Goal: Task Accomplishment & Management: Complete application form

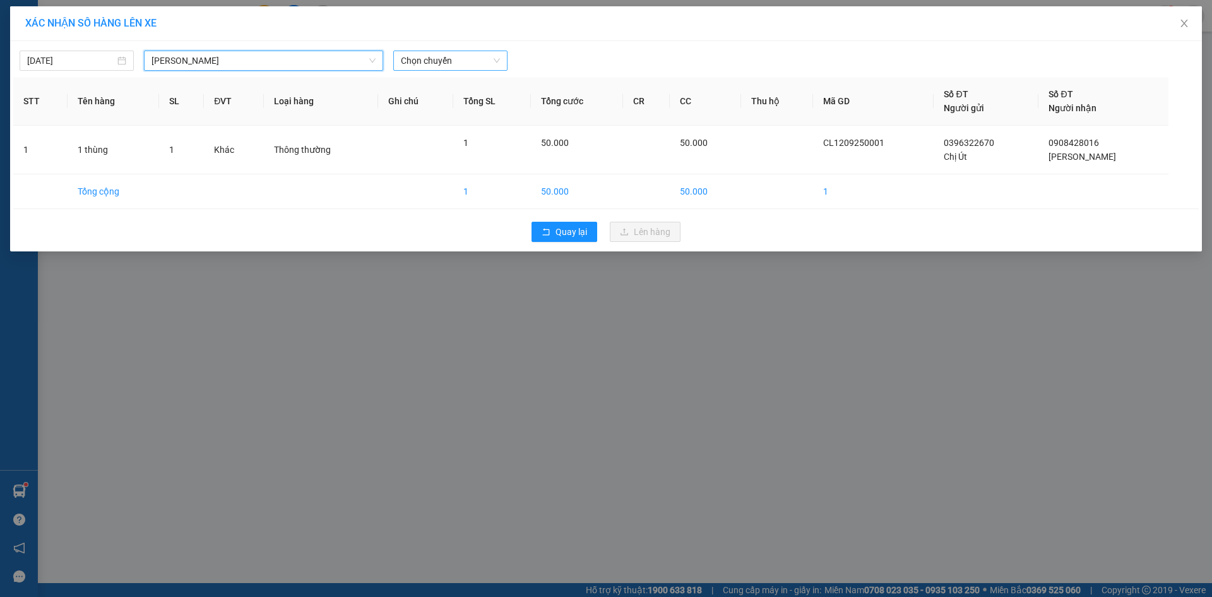
click at [459, 59] on span "Chọn chuyến" at bounding box center [450, 60] width 99 height 19
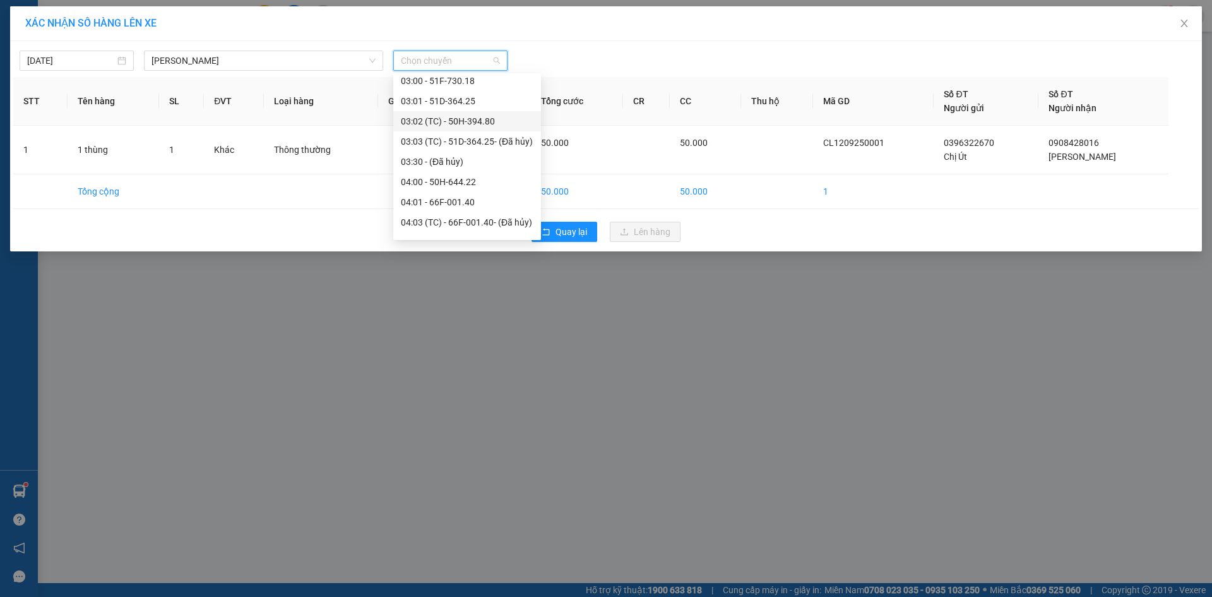
scroll to position [63, 0]
click at [468, 183] on div "03:02 (TC) - 50H-394.80" at bounding box center [467, 184] width 133 height 14
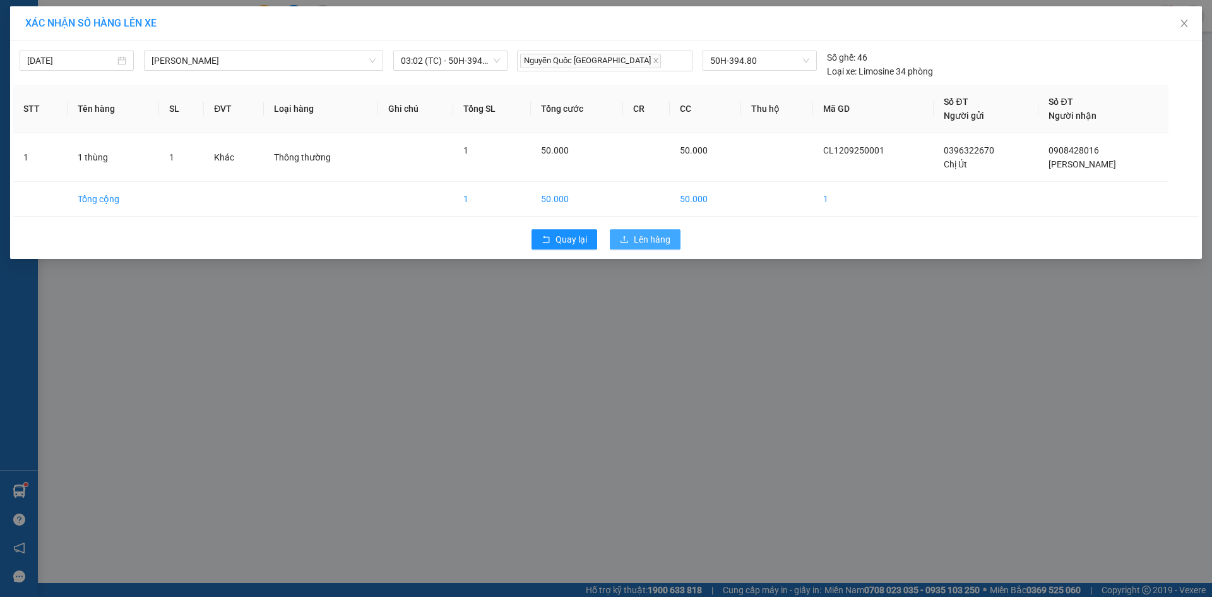
click at [655, 242] on span "Lên hàng" at bounding box center [652, 239] width 37 height 14
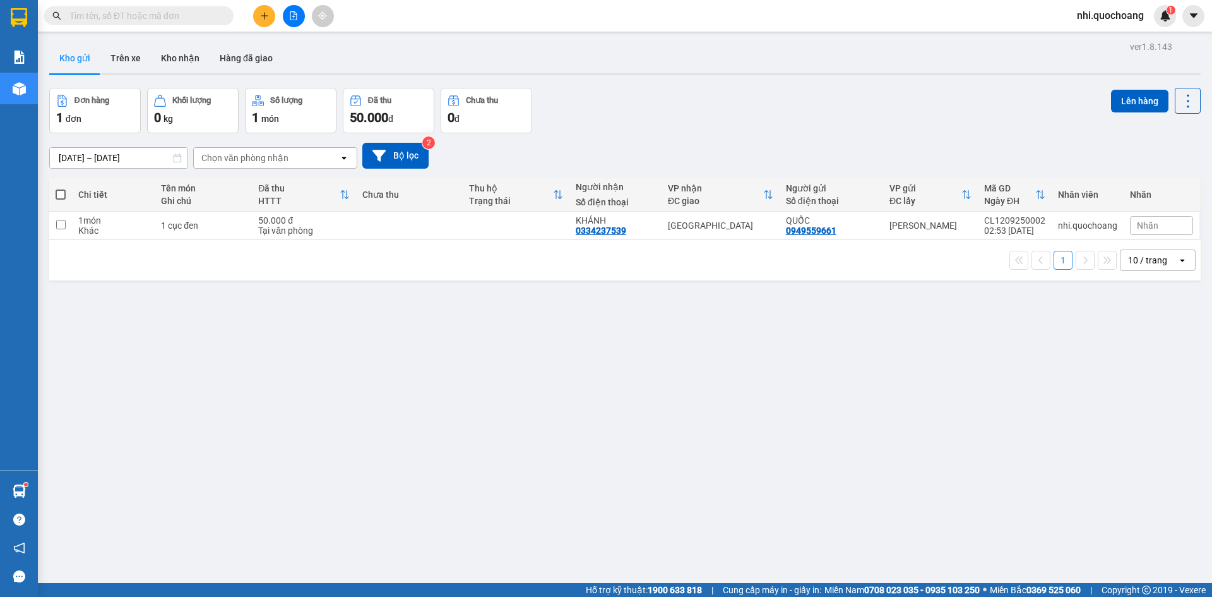
click at [172, 20] on input "text" at bounding box center [143, 16] width 149 height 14
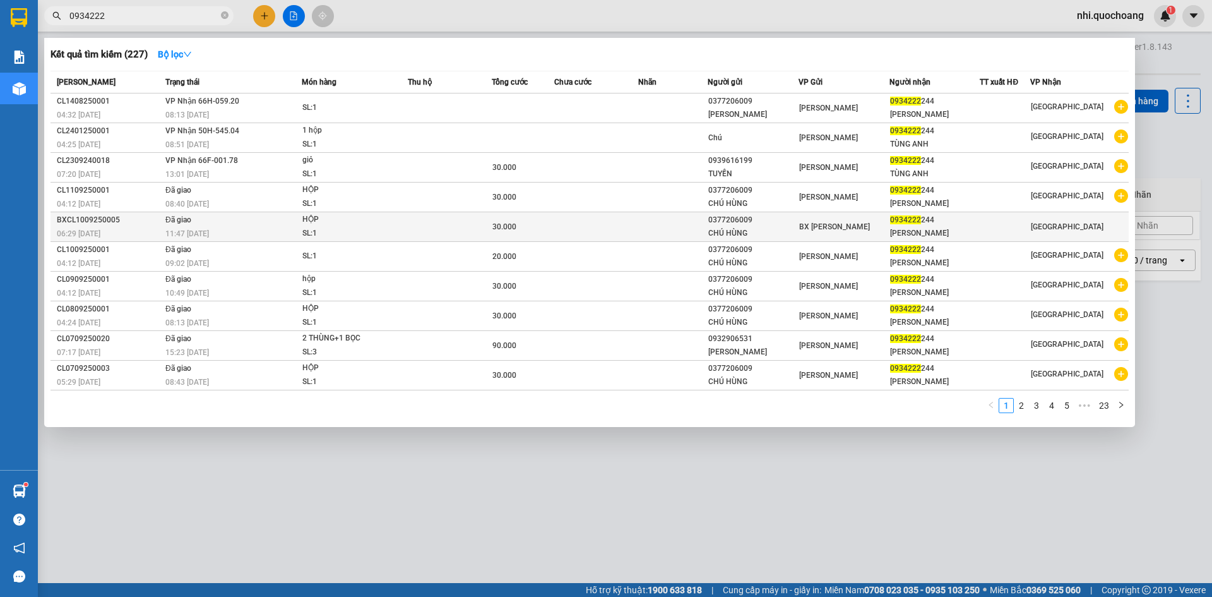
type input "0934222"
click at [716, 240] on div "CHÚ HÙNG" at bounding box center [753, 233] width 90 height 13
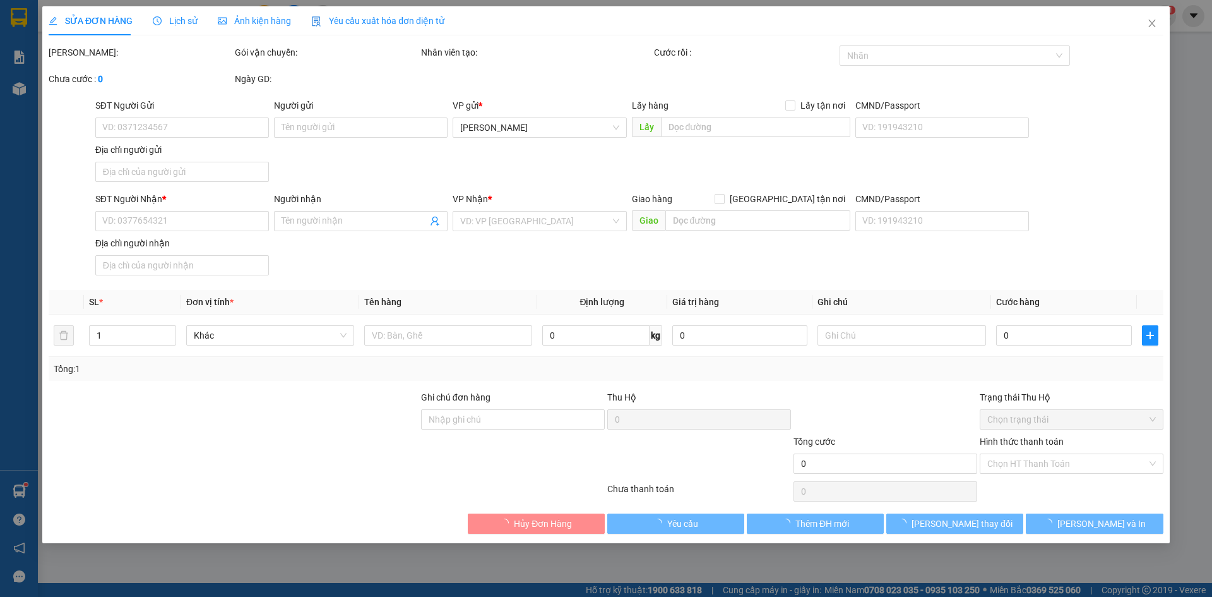
type input "0377206009"
type input "CHÚ HÙNG"
type input "0934222244"
type input "[PERSON_NAME]"
type input "30.000"
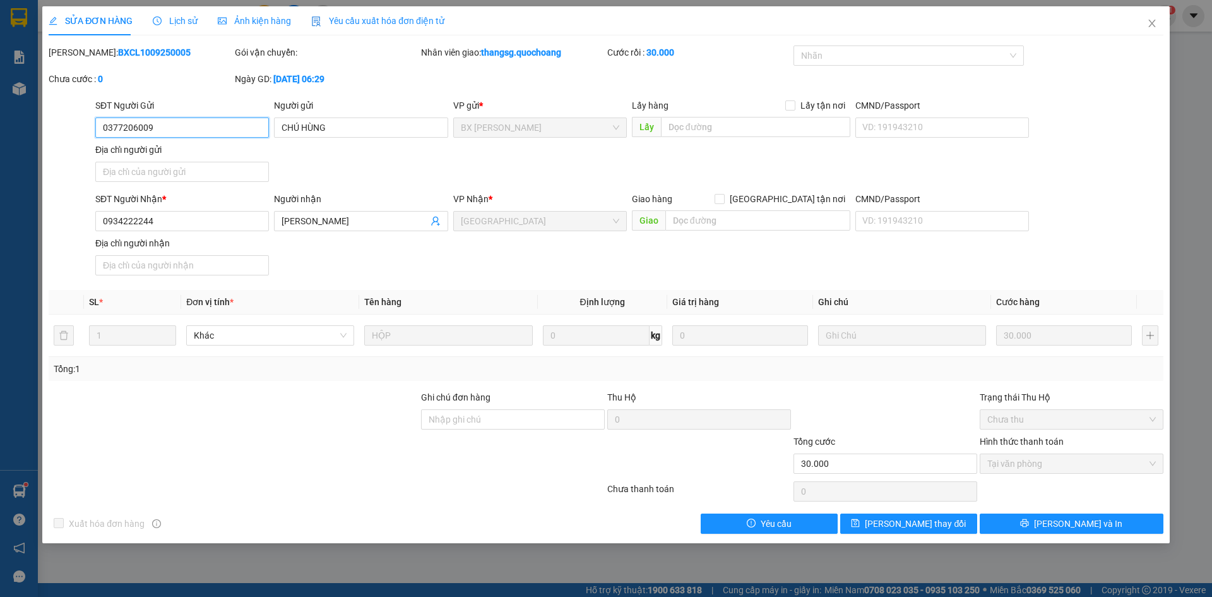
drag, startPoint x: 198, startPoint y: 122, endPoint x: 71, endPoint y: 137, distance: 128.4
click at [71, 137] on div "SĐT Người Gửi 0377206009 0377206009 Người gửi CHÚ HÙNG VP gửi * BX [PERSON_NAME…" at bounding box center [605, 142] width 1117 height 88
click at [1152, 27] on icon "close" at bounding box center [1152, 23] width 10 height 10
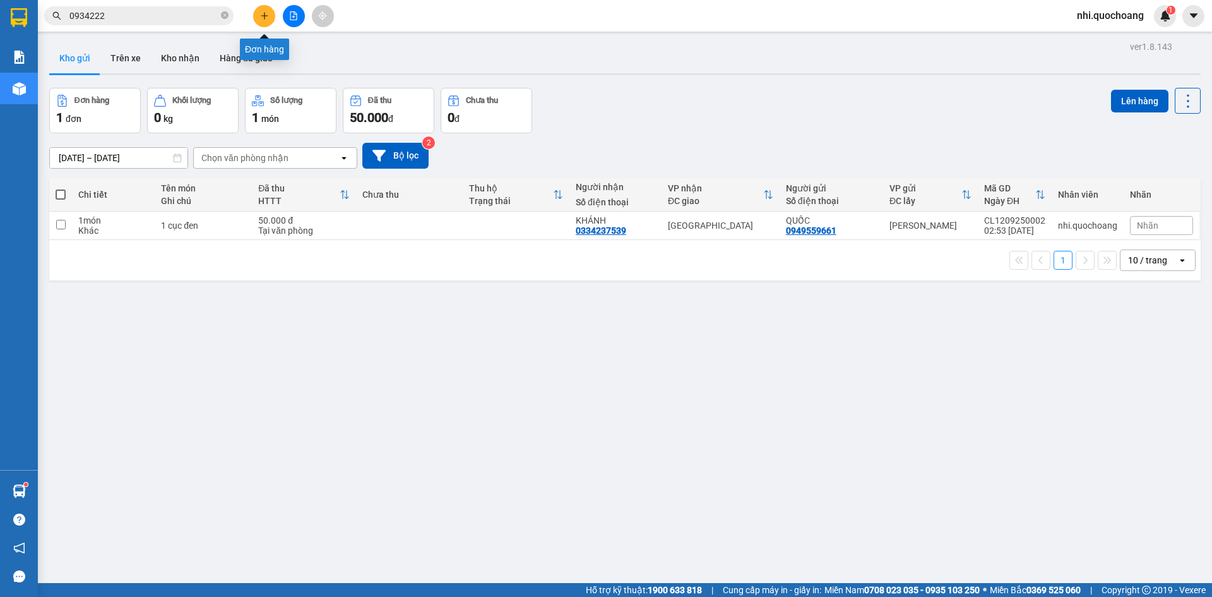
click at [255, 13] on button at bounding box center [264, 16] width 22 height 22
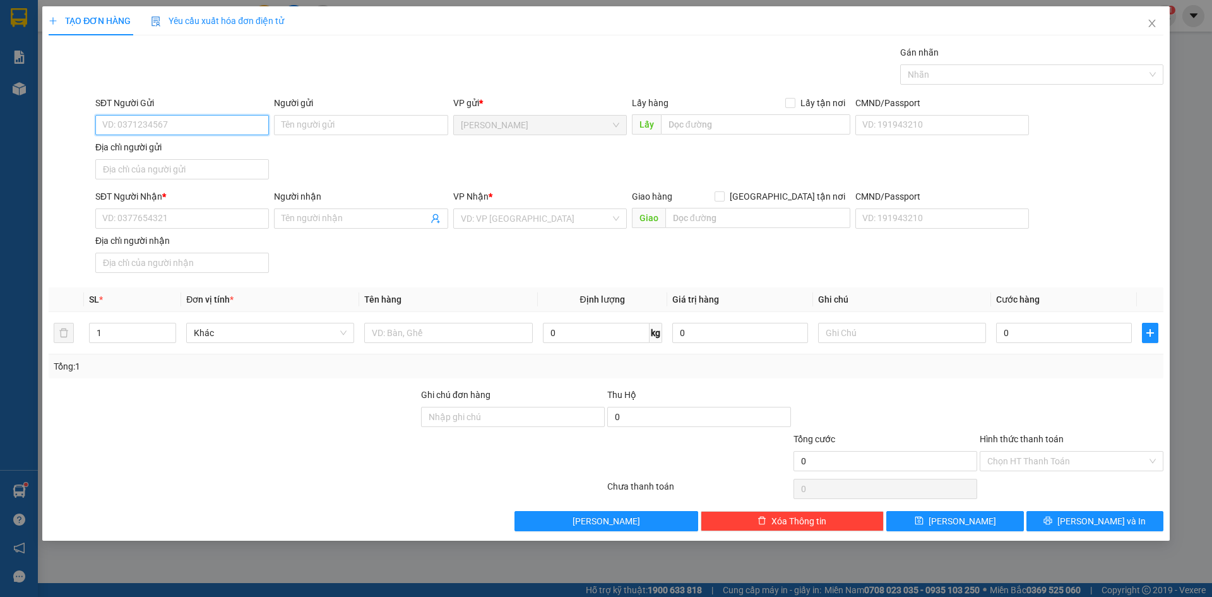
paste input "0377206009"
type input "0377206009"
click at [196, 147] on div "0377206009 - CHÚ HÙNG" at bounding box center [182, 150] width 158 height 14
type input "CHÚ HÙNG"
type input "0377206009"
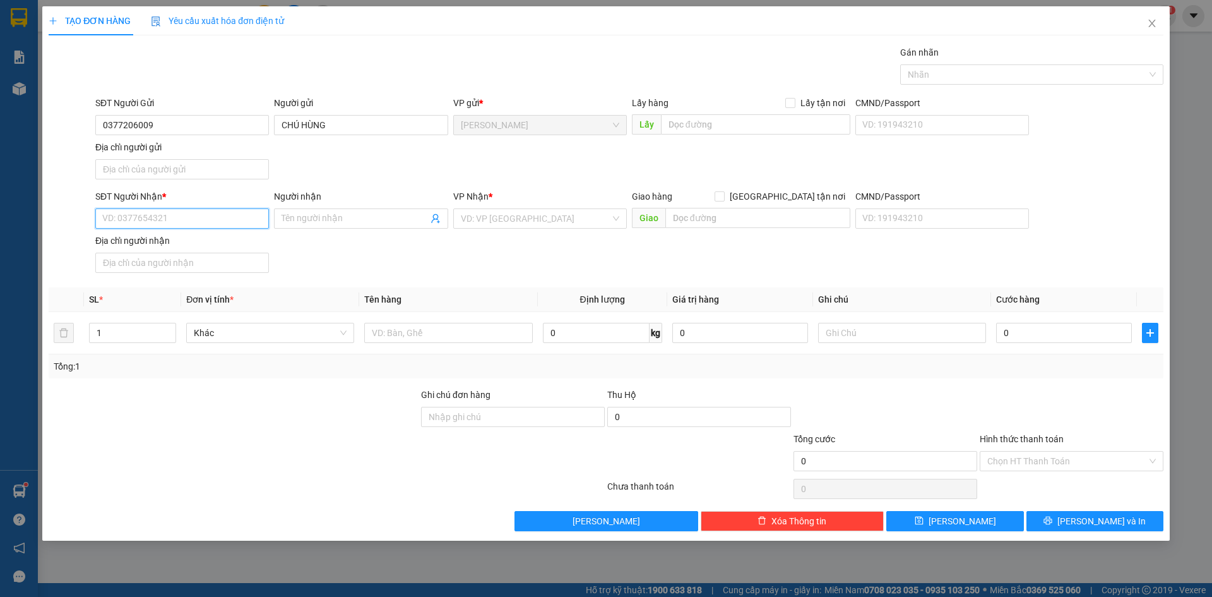
click at [167, 221] on input "SĐT Người Nhận *" at bounding box center [182, 218] width 174 height 20
click at [181, 265] on div "0934222244 - [PERSON_NAME]" at bounding box center [182, 264] width 158 height 14
type input "0934222244"
type input "[PERSON_NAME]"
click at [405, 327] on input "text" at bounding box center [448, 333] width 168 height 20
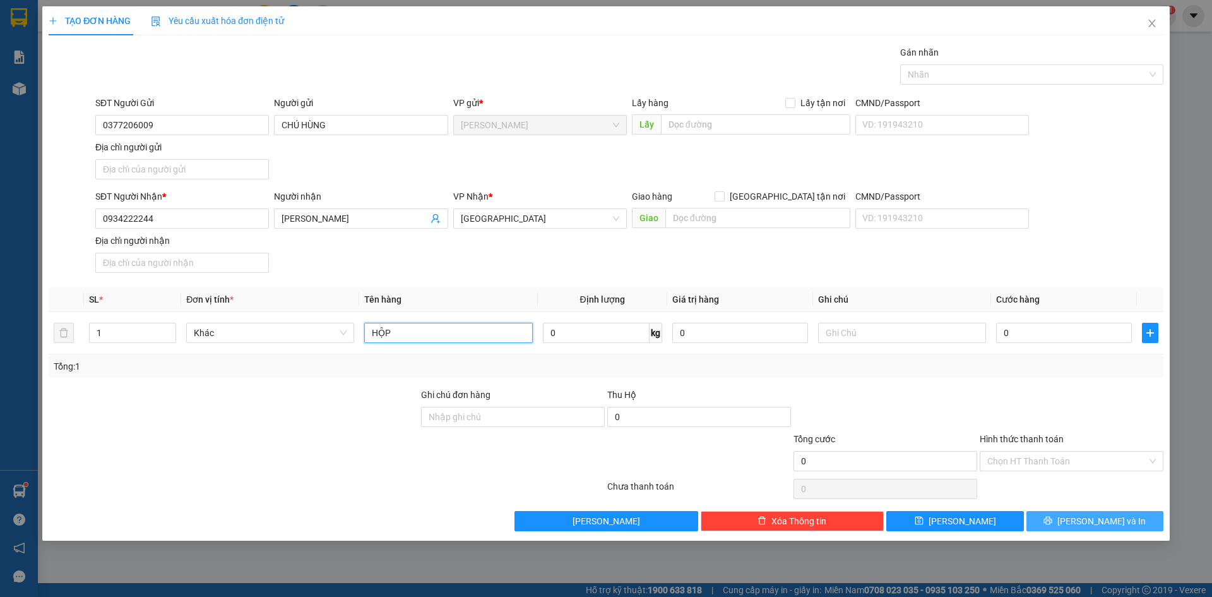
type input "HỘP"
click at [1106, 520] on span "[PERSON_NAME] và In" at bounding box center [1101, 521] width 88 height 14
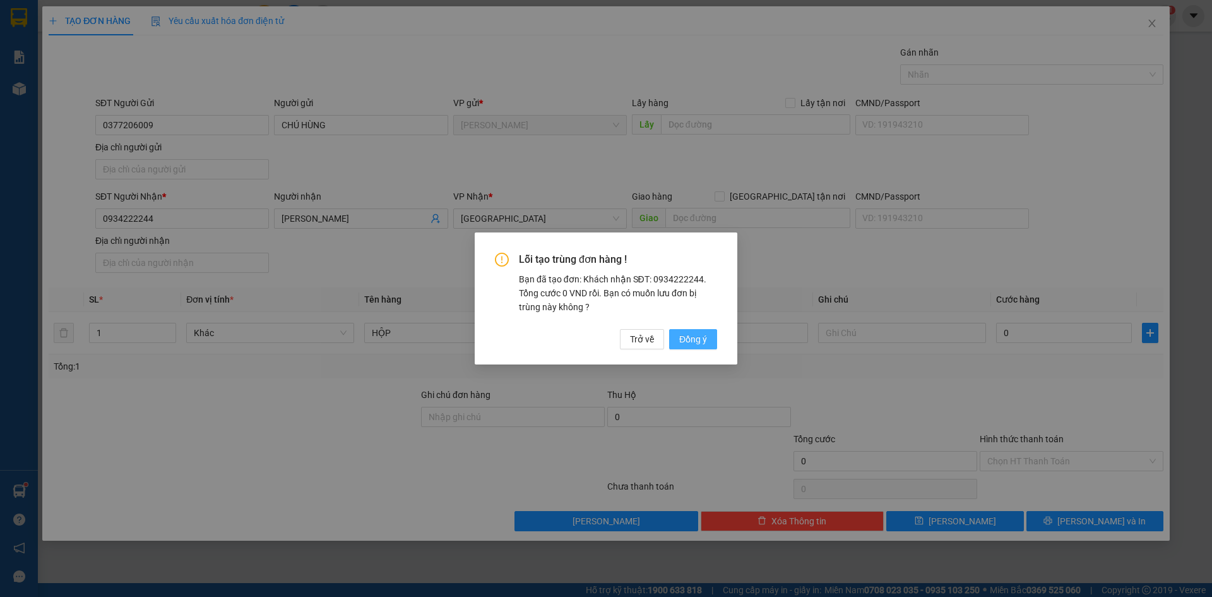
click at [689, 341] on span "Đồng ý" at bounding box center [693, 339] width 28 height 14
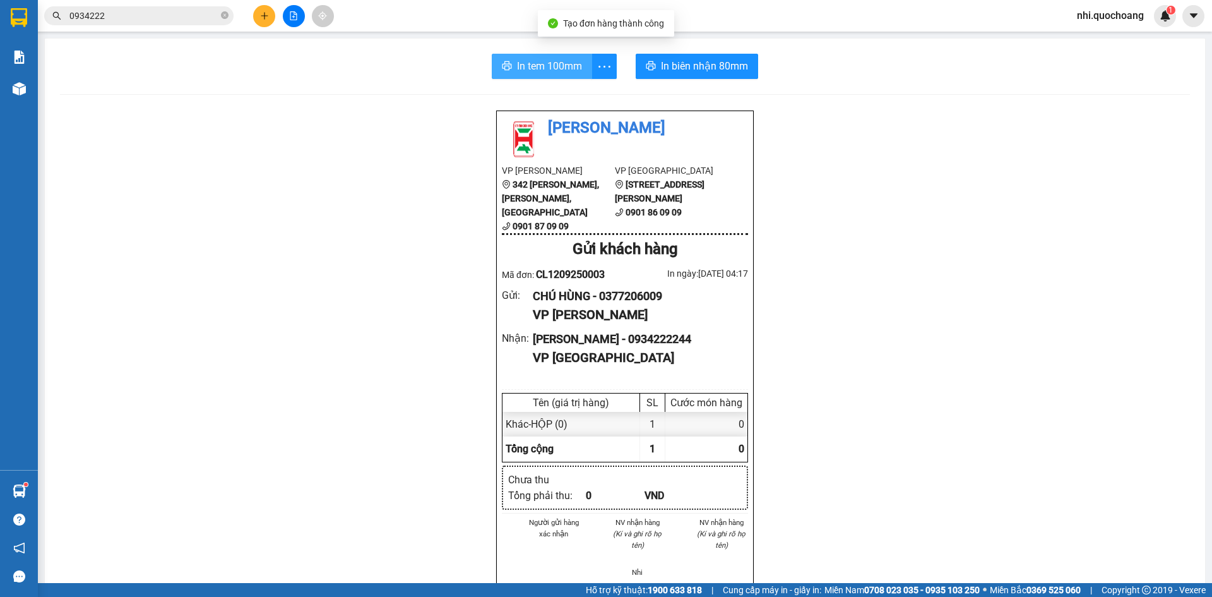
click at [529, 64] on span "In tem 100mm" at bounding box center [549, 66] width 65 height 16
